Goal: Find specific page/section: Find specific page/section

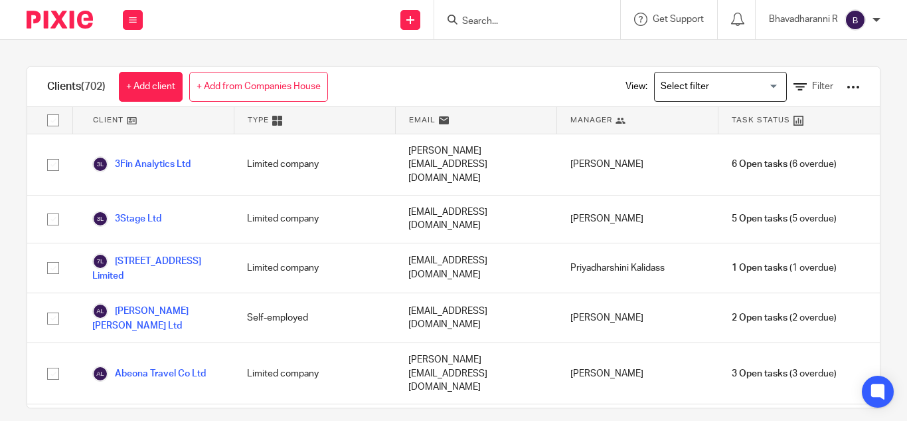
click at [488, 20] on input "Search" at bounding box center [521, 22] width 120 height 12
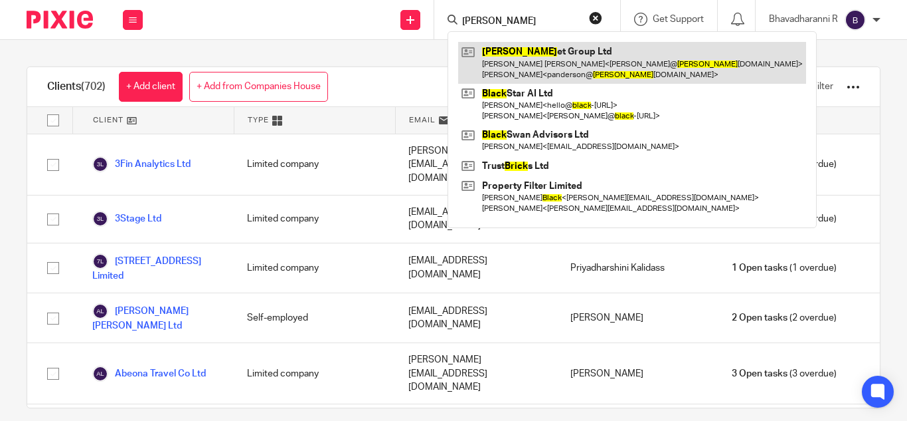
type input "[PERSON_NAME]"
click at [523, 56] on link at bounding box center [632, 62] width 348 height 41
